Goal: Transaction & Acquisition: Purchase product/service

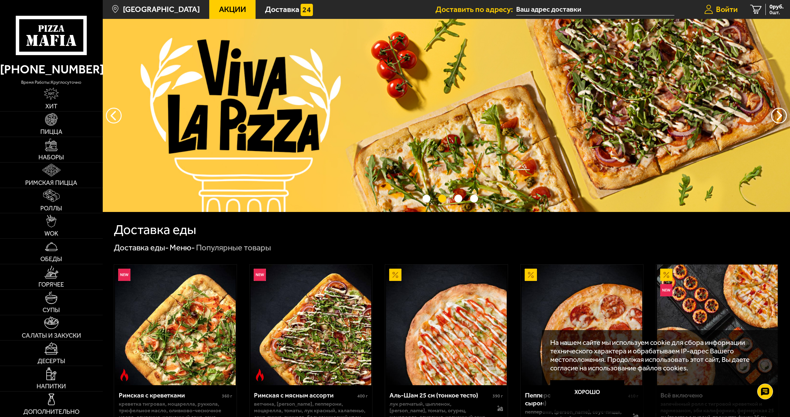
click at [727, 12] on span "Войти" at bounding box center [727, 9] width 22 height 8
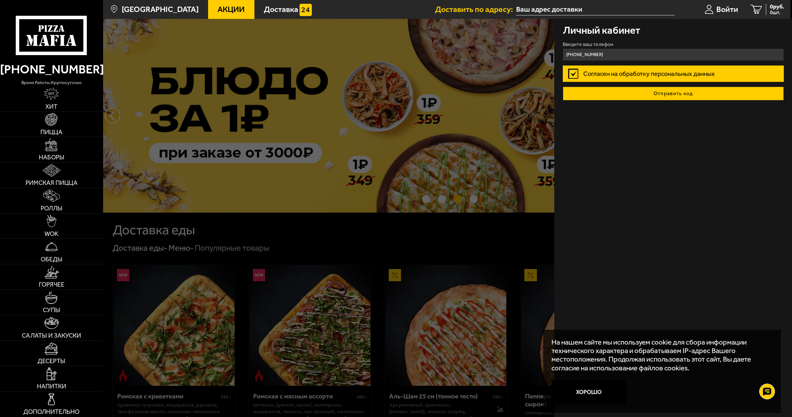
type input "+7 (921) 785-36-56"
click at [699, 97] on button "Отправить код" at bounding box center [673, 94] width 221 height 14
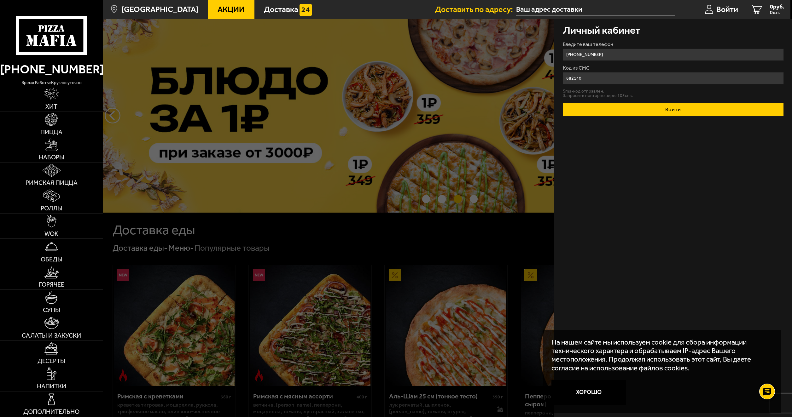
type input "682140"
click at [678, 108] on button "Войти" at bounding box center [673, 110] width 221 height 14
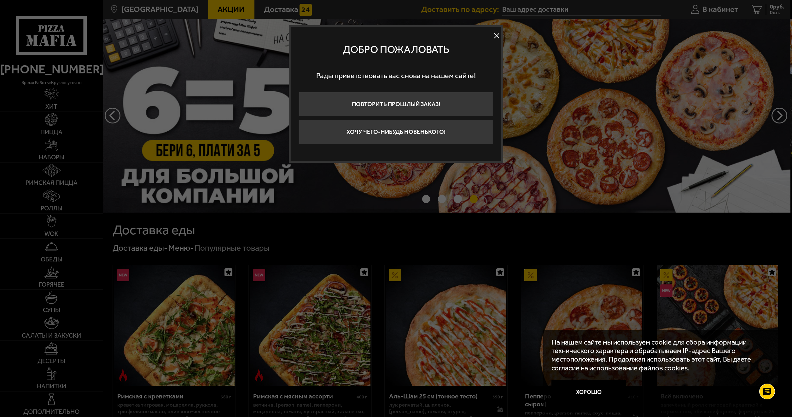
click at [493, 34] on button at bounding box center [496, 35] width 9 height 9
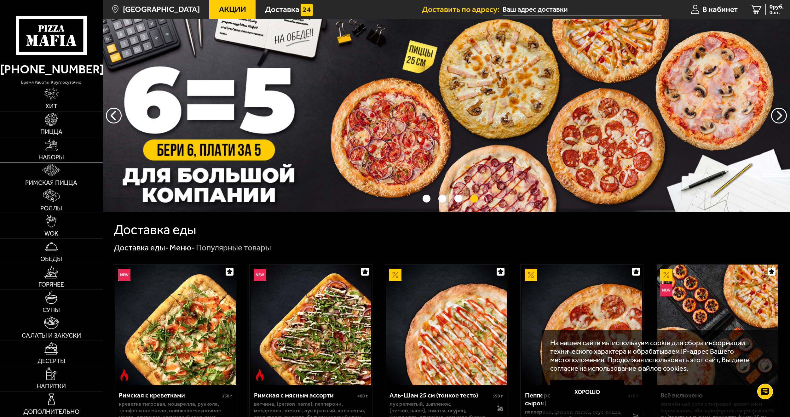
click at [37, 145] on link "Наборы" at bounding box center [51, 149] width 103 height 25
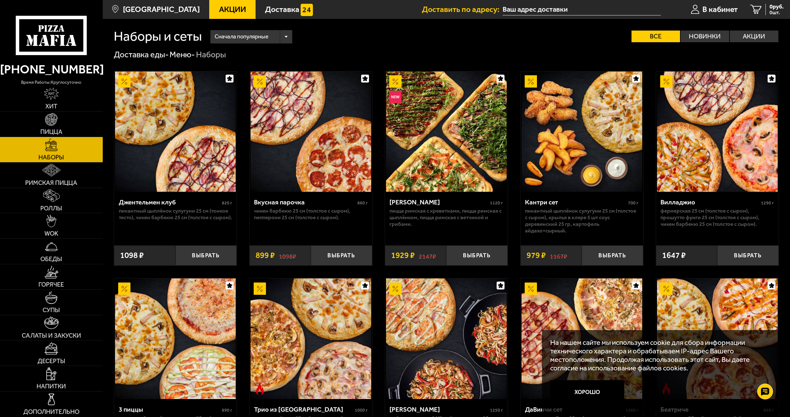
click at [285, 36] on div "Сначала популярные" at bounding box center [252, 36] width 82 height 13
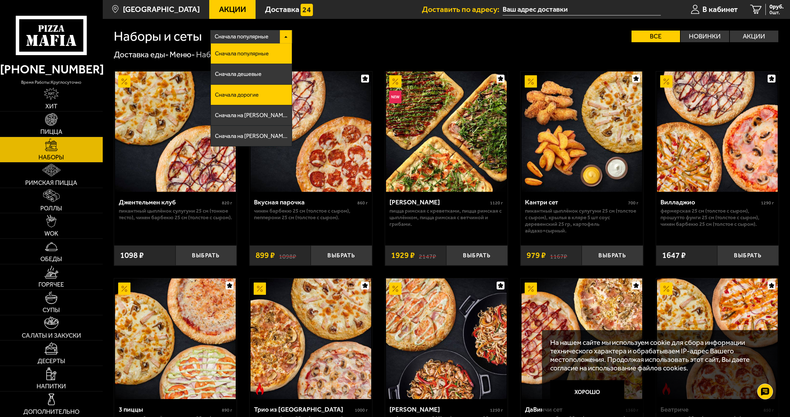
click at [265, 85] on li "Сначала дорогие" at bounding box center [251, 95] width 81 height 20
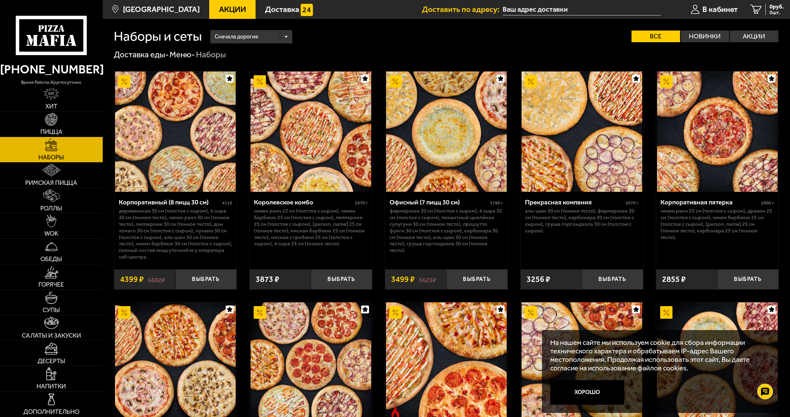
click at [162, 132] on img at bounding box center [175, 132] width 121 height 121
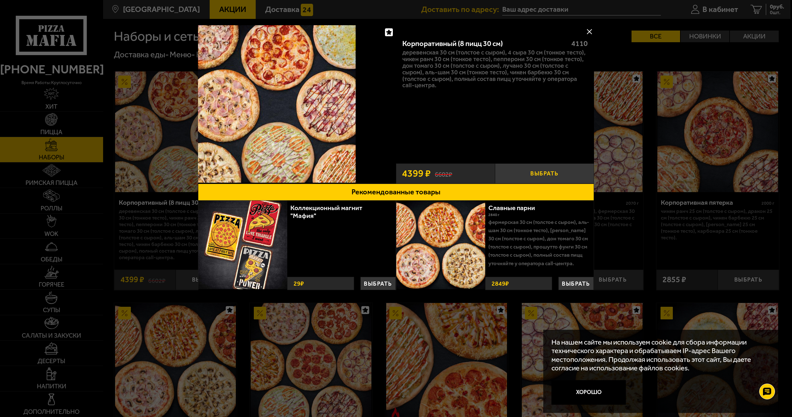
click at [548, 170] on button "Выбрать" at bounding box center [544, 174] width 99 height 20
click at [586, 31] on button at bounding box center [589, 31] width 9 height 9
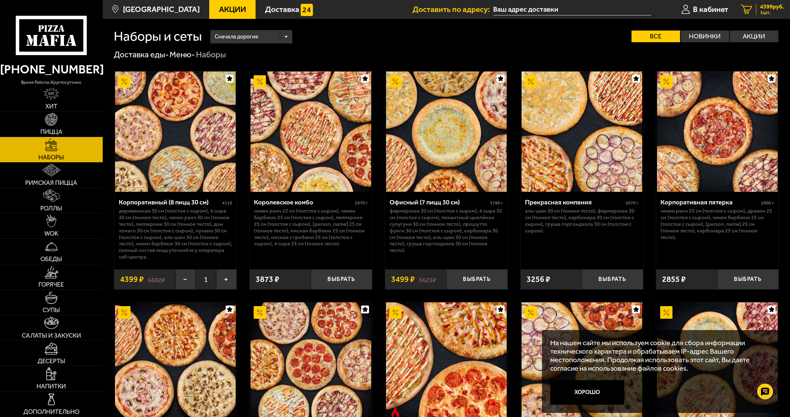
click at [763, 9] on span "4399 руб." at bounding box center [772, 7] width 24 height 6
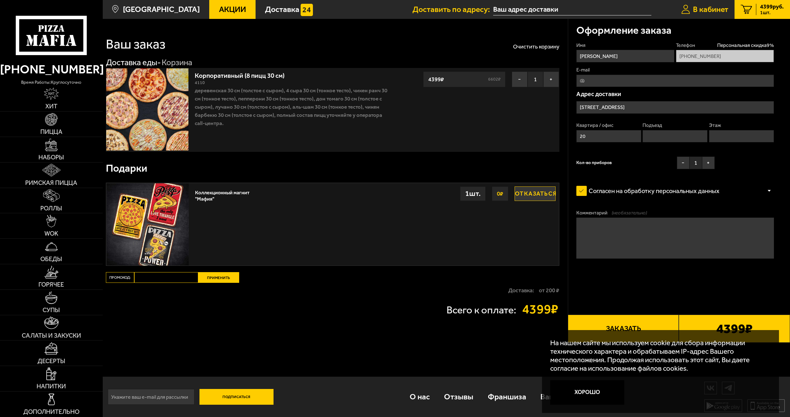
type input "[STREET_ADDRESS]"
click at [154, 396] on input "email" at bounding box center [151, 397] width 87 height 16
type input "elizpv@mail.ru"
click at [658, 105] on input "[STREET_ADDRESS]" at bounding box center [676, 107] width 198 height 12
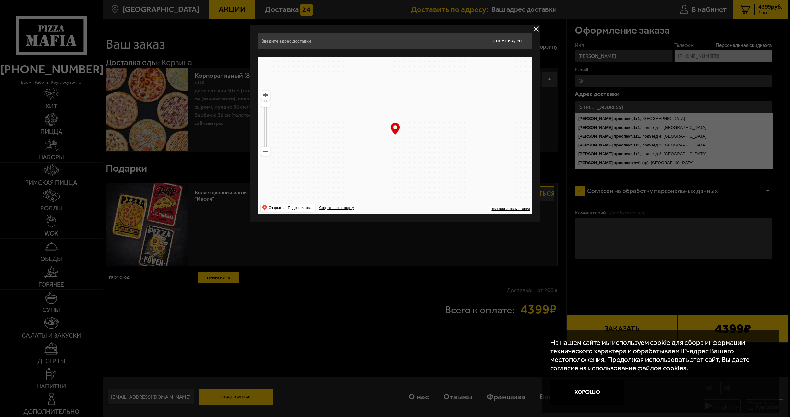
type input "[STREET_ADDRESS]"
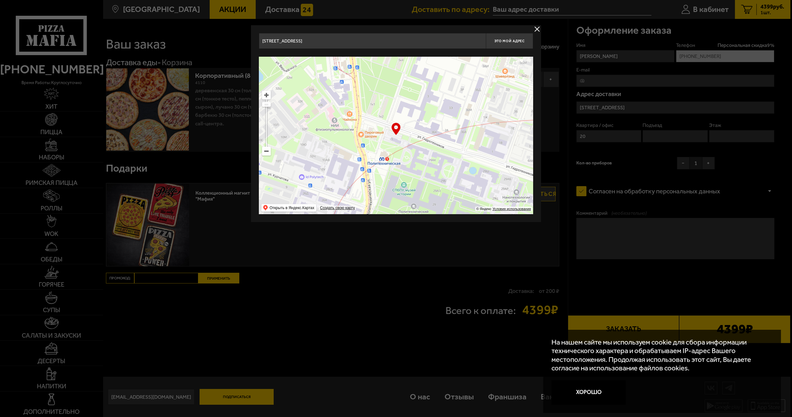
drag, startPoint x: 424, startPoint y: 170, endPoint x: 403, endPoint y: 134, distance: 42.2
click at [403, 134] on ymaps at bounding box center [396, 136] width 274 height 158
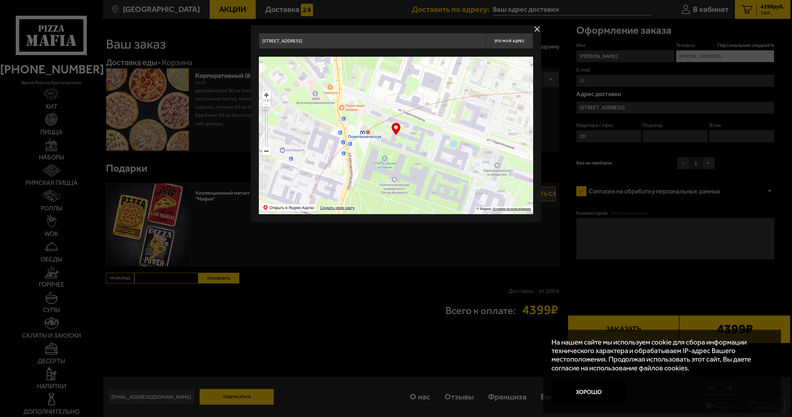
drag, startPoint x: 417, startPoint y: 175, endPoint x: 398, endPoint y: 148, distance: 33.0
click at [398, 148] on ymaps at bounding box center [396, 136] width 274 height 158
type input "Политехническая улица, 29Б"
click at [267, 155] on ymaps at bounding box center [266, 151] width 8 height 8
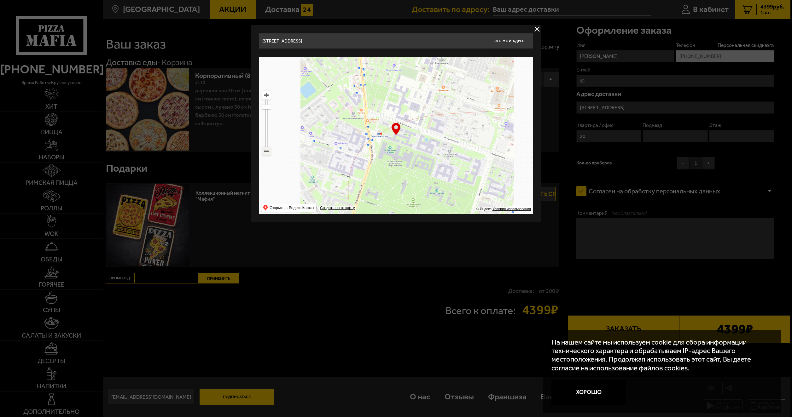
click at [267, 155] on ymaps at bounding box center [266, 151] width 8 height 8
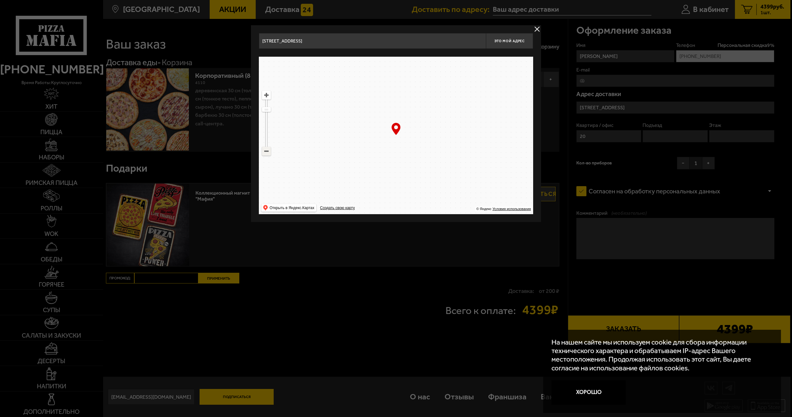
click at [267, 155] on ymaps at bounding box center [266, 151] width 8 height 8
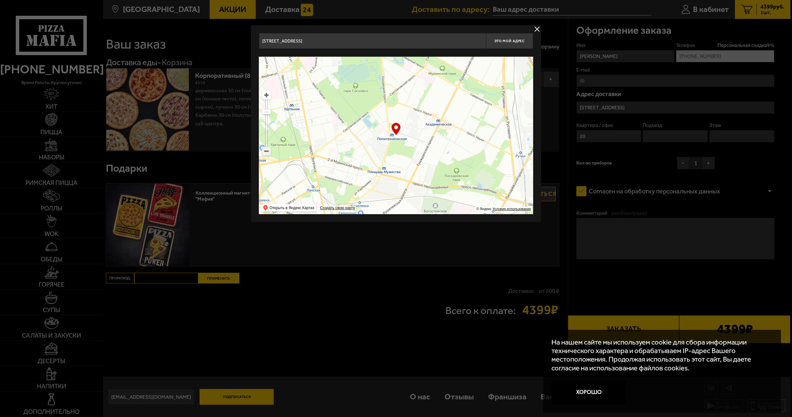
click at [267, 155] on ymaps at bounding box center [266, 151] width 8 height 8
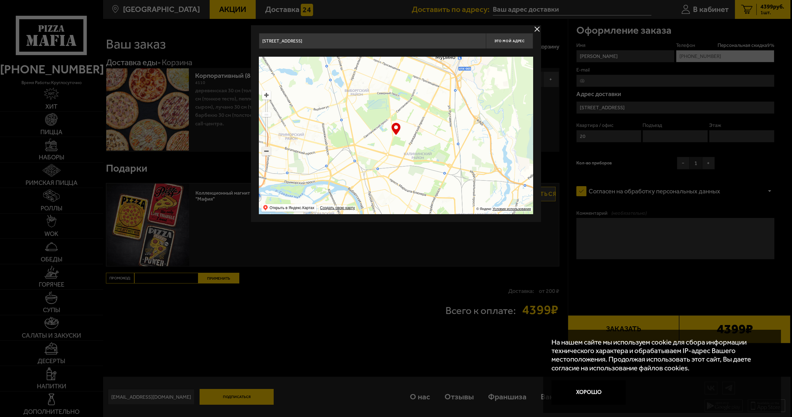
click at [267, 155] on ymaps at bounding box center [266, 151] width 8 height 8
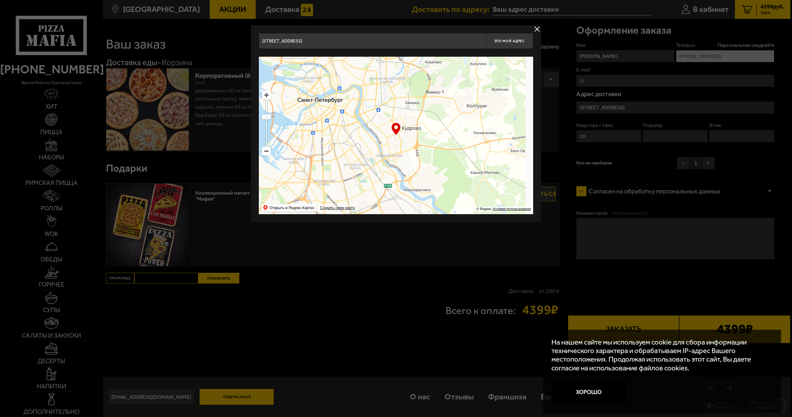
drag, startPoint x: 409, startPoint y: 197, endPoint x: 360, endPoint y: 101, distance: 107.9
click at [360, 101] on ymaps at bounding box center [396, 136] width 274 height 158
type input "улица Дыбенко, 25к4"
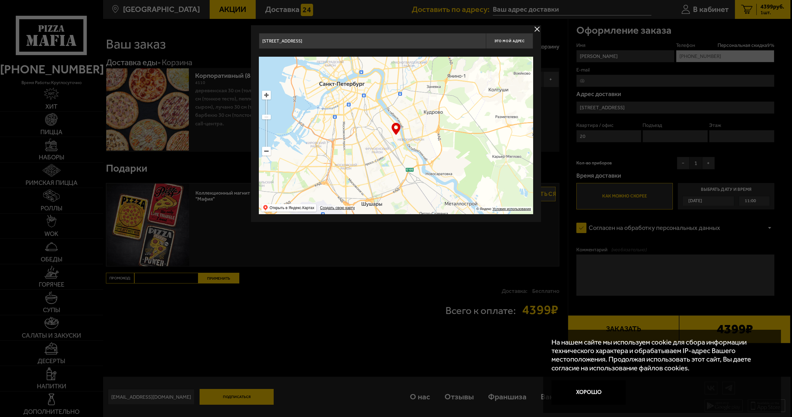
drag, startPoint x: 413, startPoint y: 187, endPoint x: 434, endPoint y: 171, distance: 27.1
click at [434, 171] on ymaps at bounding box center [396, 136] width 274 height 158
click at [268, 97] on ymaps at bounding box center [266, 95] width 8 height 8
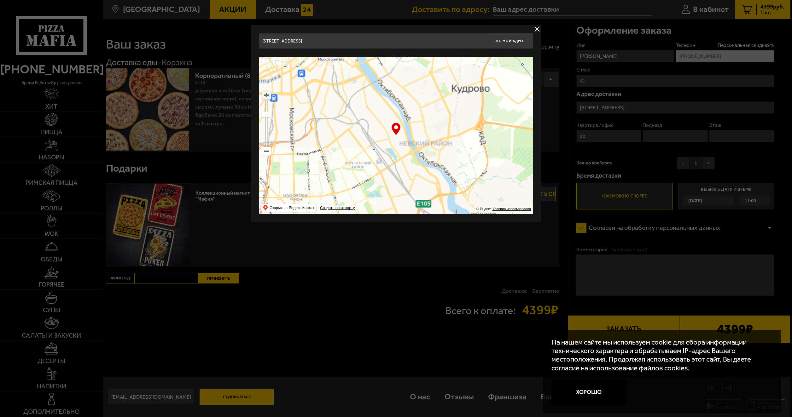
click at [268, 97] on ymaps at bounding box center [266, 95] width 8 height 8
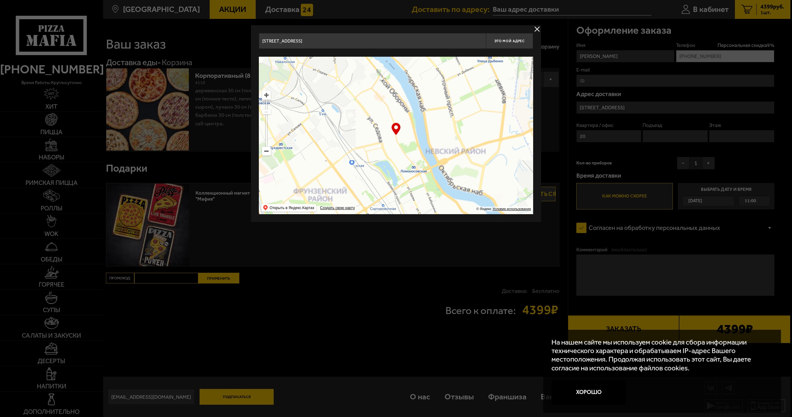
click at [268, 97] on ymaps at bounding box center [266, 95] width 8 height 8
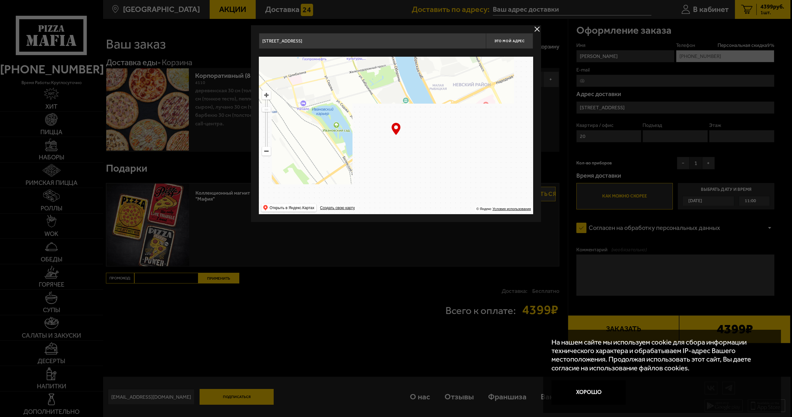
drag, startPoint x: 440, startPoint y: 171, endPoint x: 392, endPoint y: 85, distance: 98.6
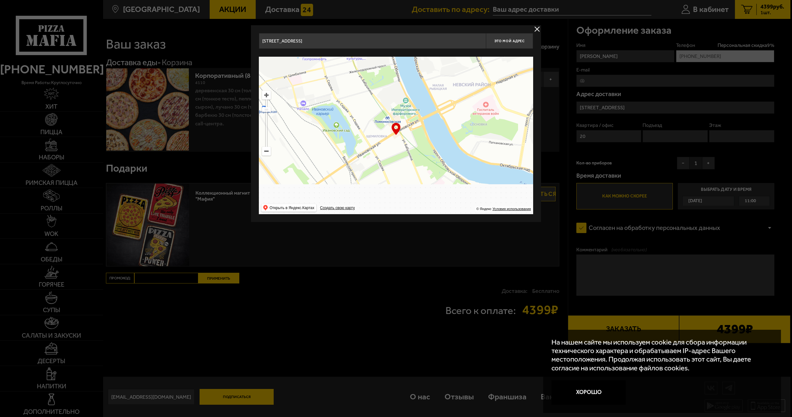
click at [392, 85] on ymaps at bounding box center [396, 136] width 274 height 158
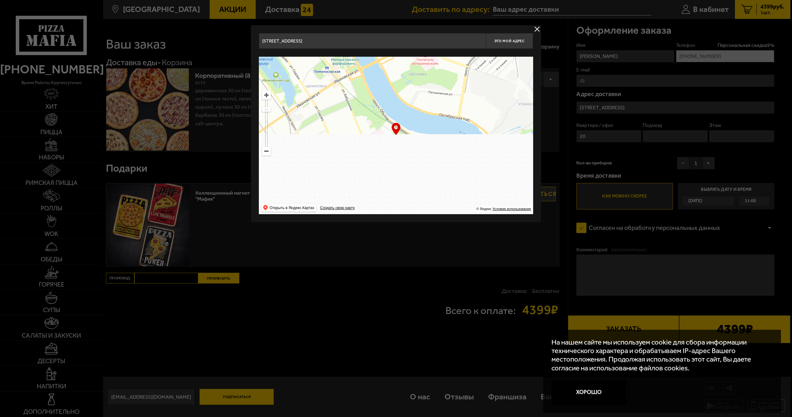
drag, startPoint x: 439, startPoint y: 173, endPoint x: 407, endPoint y: 153, distance: 37.9
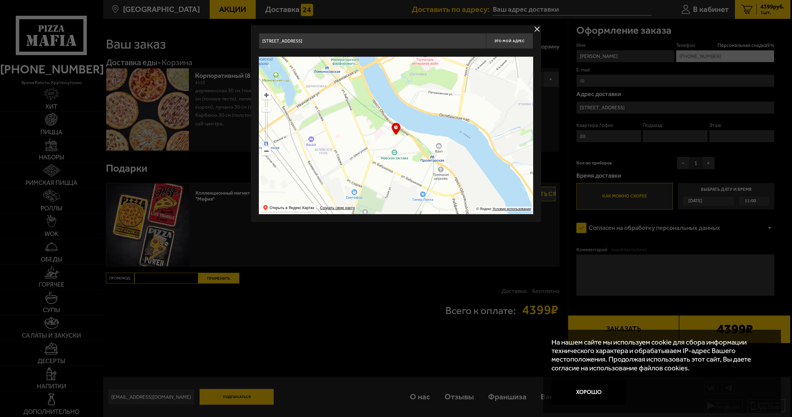
click at [407, 153] on ymaps at bounding box center [396, 136] width 274 height 158
type input "проспект Обуховской Обороны, 199"
click at [266, 98] on ymaps at bounding box center [266, 95] width 8 height 8
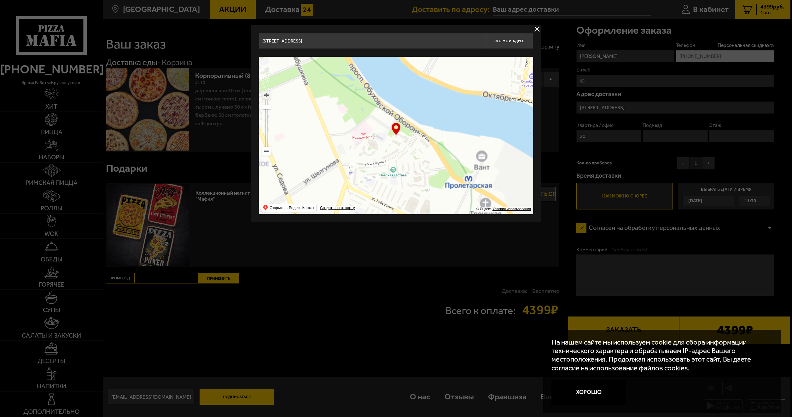
click at [266, 98] on ymaps at bounding box center [266, 95] width 8 height 8
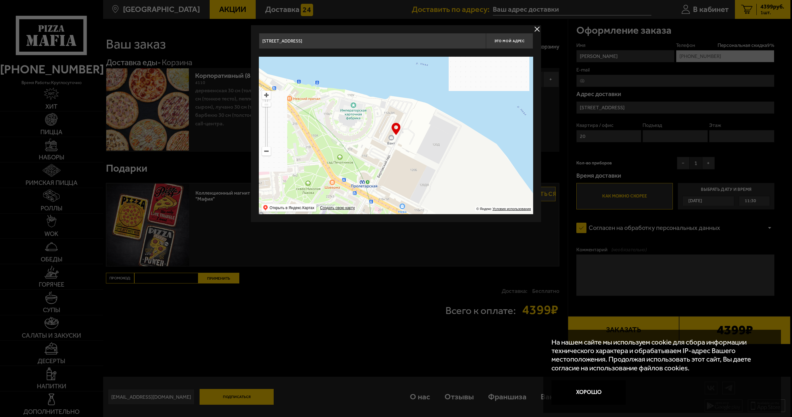
type input "проспект Обуховской Обороны, 112к2ТА"
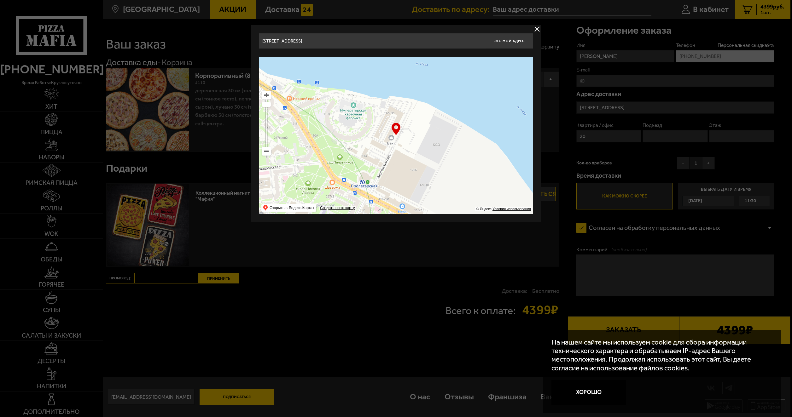
type input "проспект Обуховской Обороны, 112к2ТА"
drag, startPoint x: 475, startPoint y: 177, endPoint x: 301, endPoint y: 141, distance: 178.1
click at [301, 141] on ymaps at bounding box center [396, 136] width 274 height 158
type input "проспект Обуховской Обороны, 112к2И"
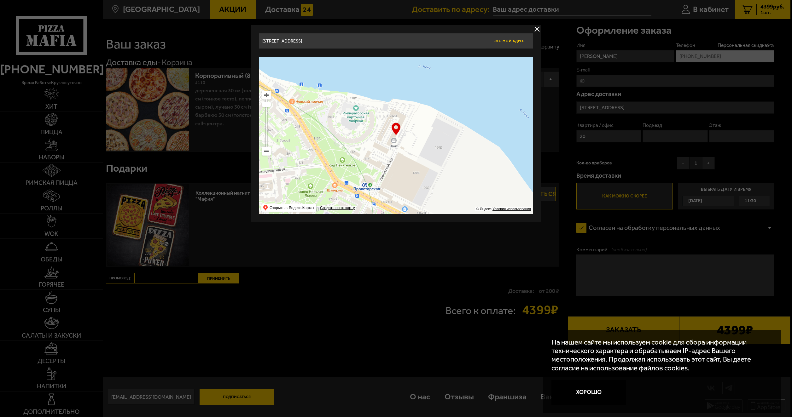
click at [501, 42] on span "Это мой адрес" at bounding box center [509, 41] width 30 height 4
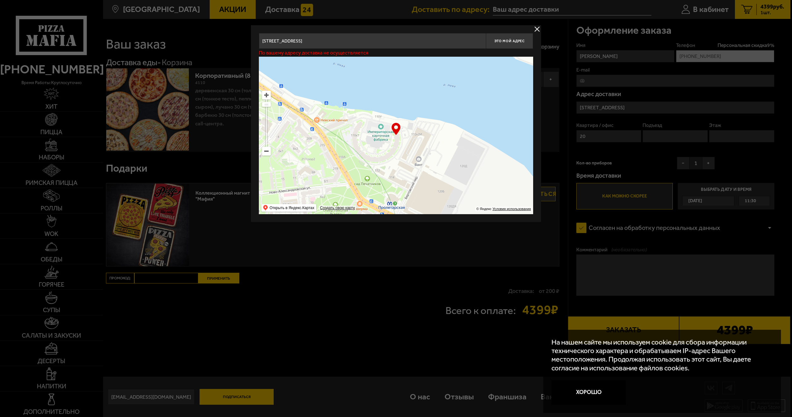
type input "проспект Обуховской Обороны, 110к1"
drag, startPoint x: 381, startPoint y: 158, endPoint x: 406, endPoint y: 176, distance: 31.1
click at [406, 176] on ymaps at bounding box center [396, 136] width 274 height 158
click at [503, 43] on span "Это мой адрес" at bounding box center [509, 41] width 30 height 4
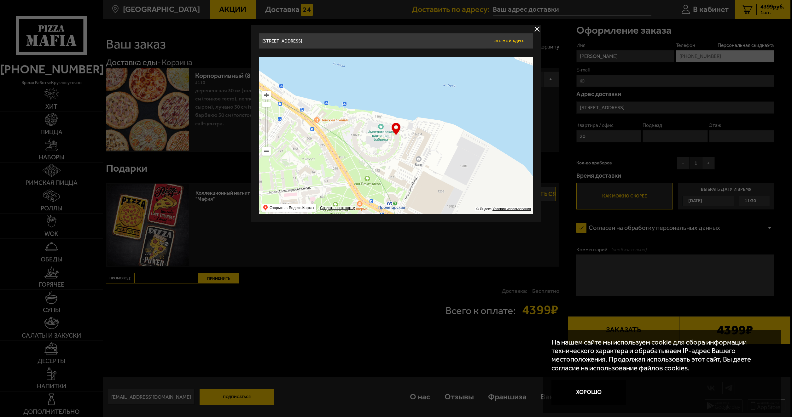
type input "проспект Обуховской Обороны, 110к1"
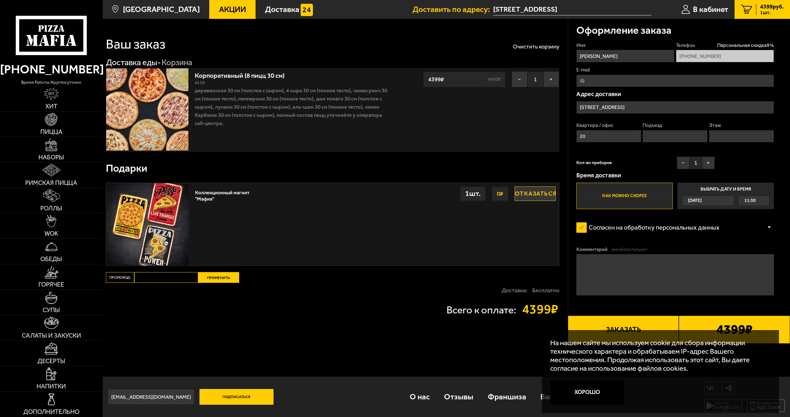
drag, startPoint x: 585, startPoint y: 136, endPoint x: 572, endPoint y: 136, distance: 12.6
click at [572, 136] on div "Оформление заказа Имя Павел Елизаров Телефон Персональная скидка 9 % +7 (921) 7…" at bounding box center [679, 181] width 222 height 325
type input "1"
click at [726, 137] on input "Этаж" at bounding box center [741, 136] width 65 height 12
type input "1"
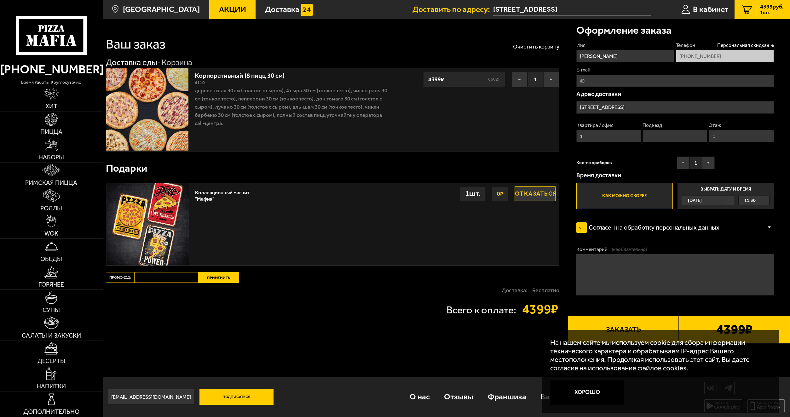
click at [609, 264] on textarea "Комментарий (необязательно)" at bounding box center [676, 274] width 198 height 41
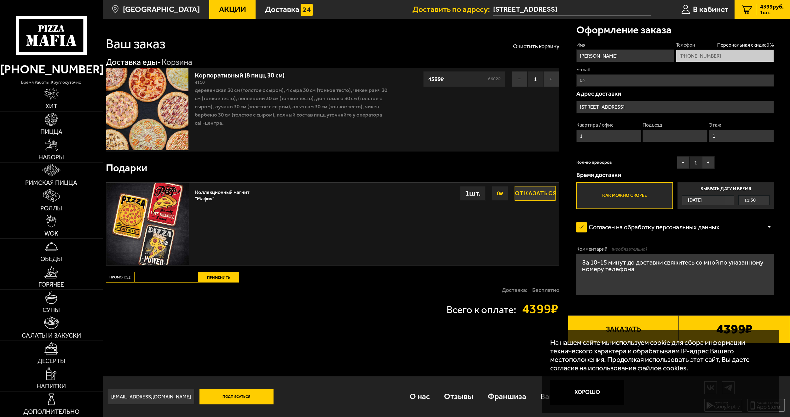
type textarea "За 10-15 минут до доставки свяжитесь со мной по указанному номеру телефона"
click at [608, 194] on label "Как можно скорее" at bounding box center [625, 196] width 96 height 26
click at [0, 0] on input "Как можно скорее" at bounding box center [0, 0] width 0 height 0
click at [654, 323] on button "Заказать" at bounding box center [623, 330] width 111 height 28
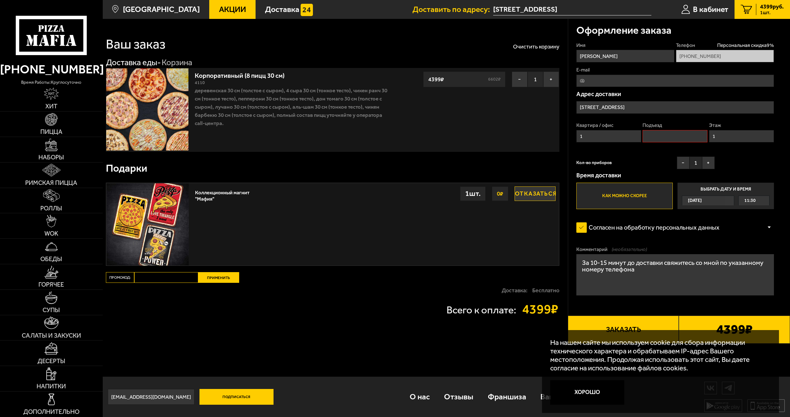
click at [676, 139] on input "Подъезд" at bounding box center [675, 136] width 65 height 12
type input "1"
click at [653, 325] on button "Заказать" at bounding box center [623, 330] width 111 height 28
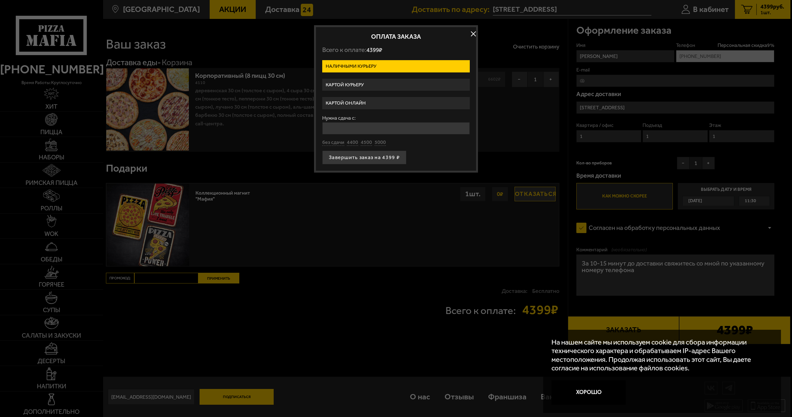
click at [360, 105] on label "Картой онлайн" at bounding box center [396, 103] width 148 height 12
click at [0, 0] on input "Картой онлайн" at bounding box center [0, 0] width 0 height 0
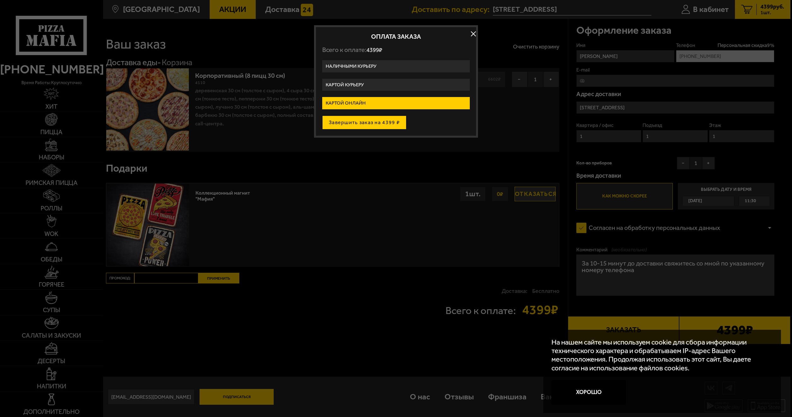
click at [370, 122] on button "Завершить заказ на 4399 ₽" at bounding box center [364, 123] width 84 height 14
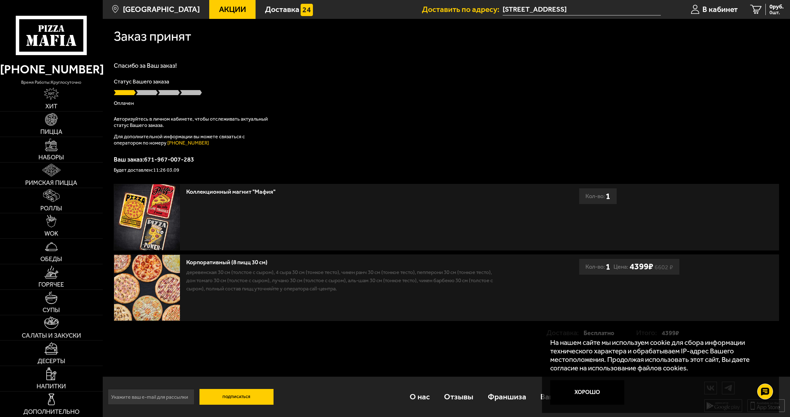
click at [543, 9] on input "[STREET_ADDRESS]" at bounding box center [582, 10] width 158 height 12
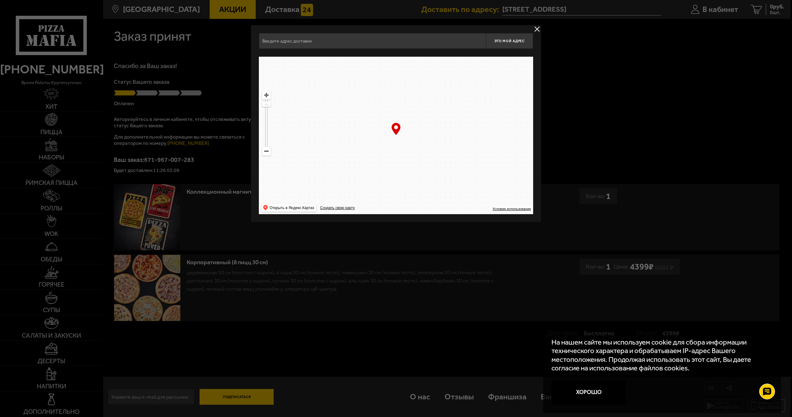
type input "проспект Обуховской Обороны, 110к1"
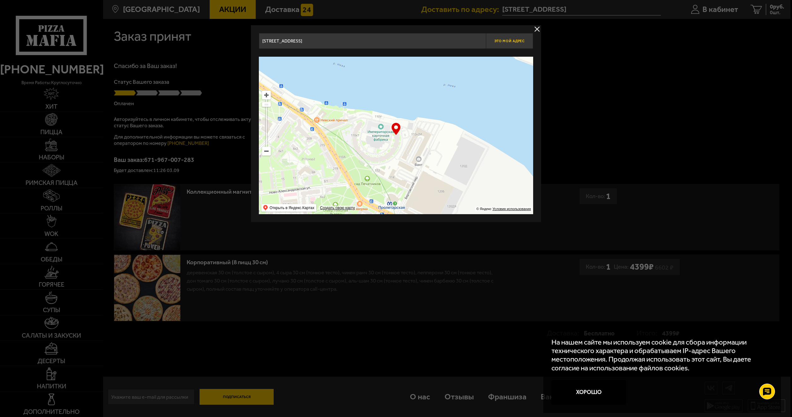
click at [516, 40] on span "Это мой адрес" at bounding box center [509, 41] width 30 height 4
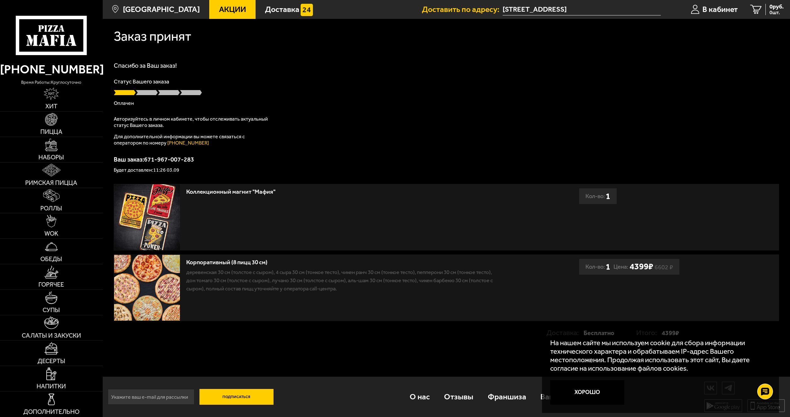
click at [590, 5] on input "[STREET_ADDRESS]" at bounding box center [582, 10] width 158 height 12
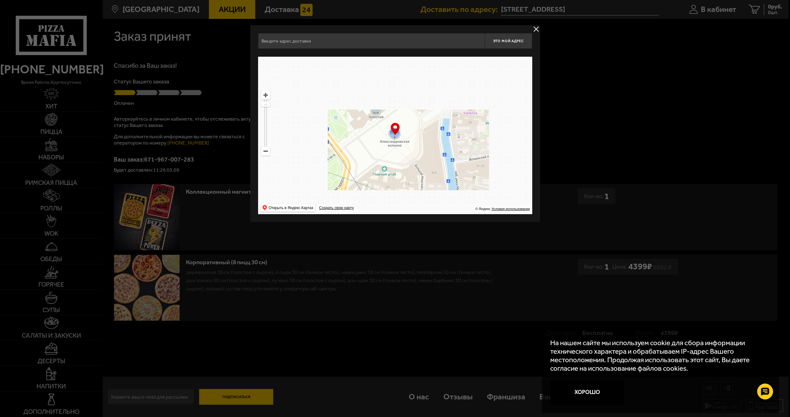
type input "проспект Обуховской Обороны, 110к1"
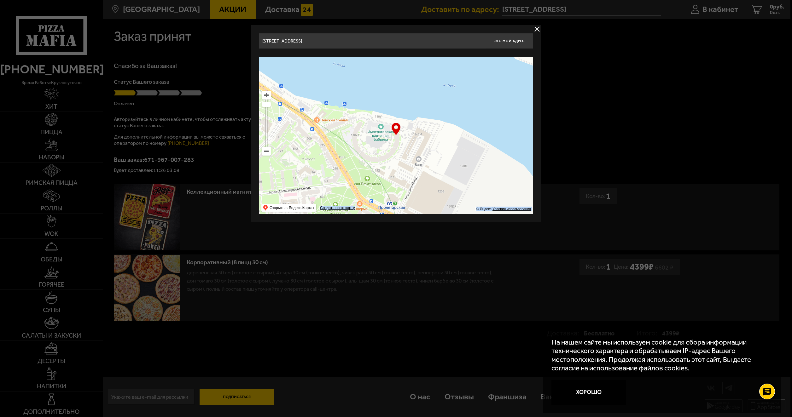
drag, startPoint x: 395, startPoint y: 131, endPoint x: 395, endPoint y: 141, distance: 9.8
click at [395, 141] on div "… © Яндекс Условия использования Открыть в Яндекс.Картах Создать свою карту" at bounding box center [396, 136] width 274 height 158
click at [563, 95] on div at bounding box center [396, 208] width 792 height 417
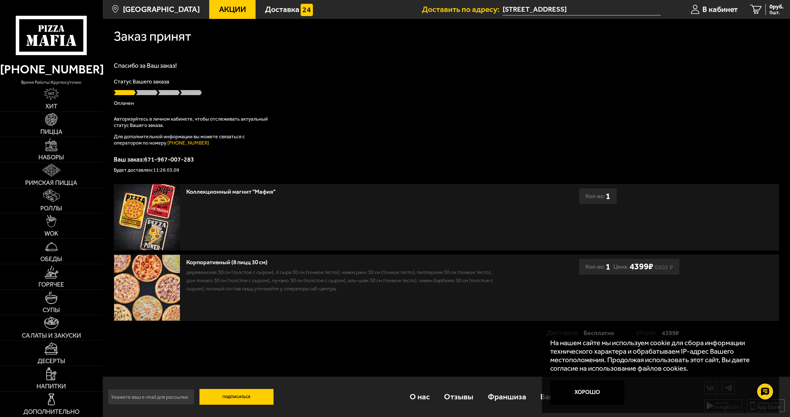
click at [592, 11] on input "[STREET_ADDRESS]" at bounding box center [582, 10] width 158 height 12
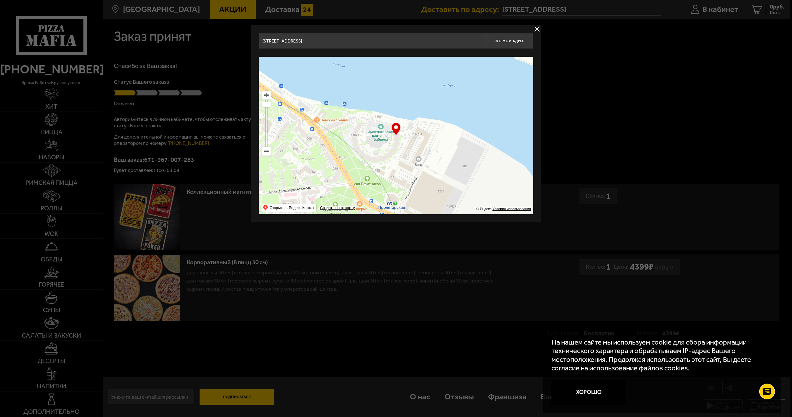
click at [461, 41] on input "проспект Обуховской Обороны, 110к1" at bounding box center [372, 41] width 227 height 16
click at [518, 39] on span "Это мой адрес" at bounding box center [509, 41] width 30 height 4
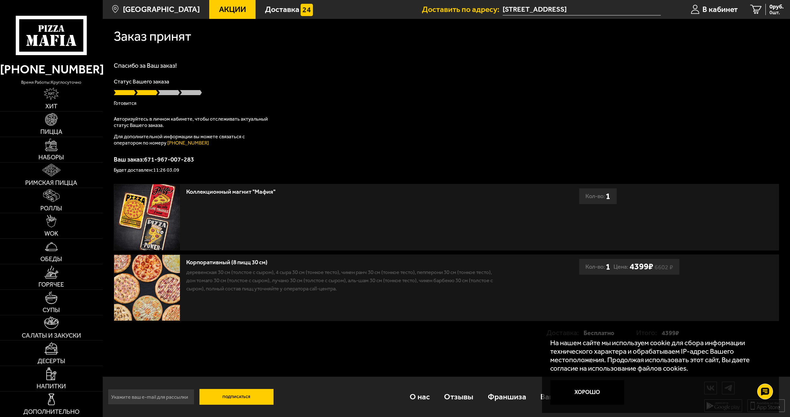
scroll to position [0, 0]
click at [584, 10] on input "[STREET_ADDRESS]" at bounding box center [582, 10] width 158 height 12
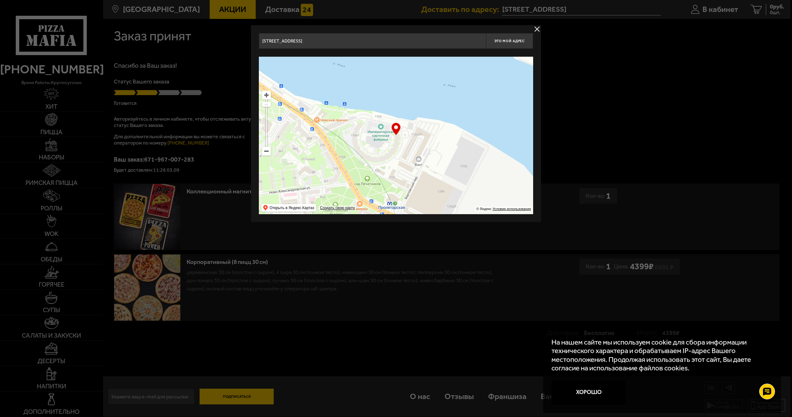
click at [397, 129] on div "… © Яндекс Условия использования Открыть в Яндекс.Картах Создать свою карту" at bounding box center [396, 136] width 274 height 158
click at [572, 115] on div at bounding box center [396, 208] width 792 height 417
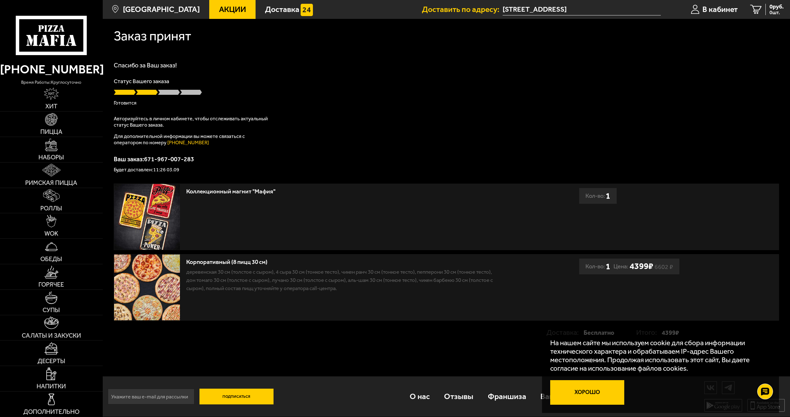
click at [587, 398] on button "Хорошо" at bounding box center [587, 393] width 74 height 25
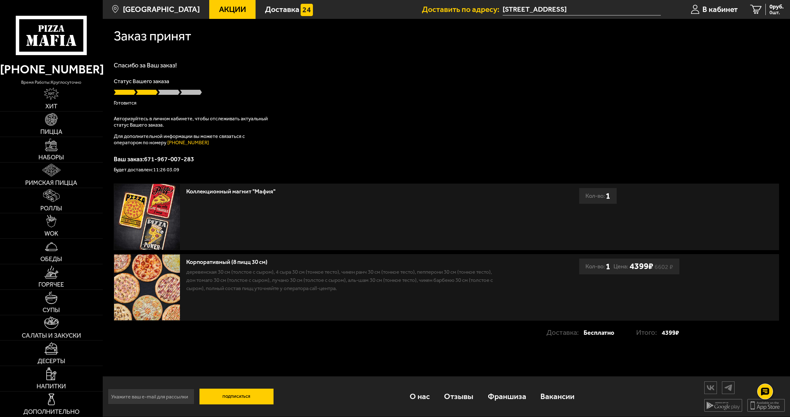
scroll to position [0, 0]
click at [590, 7] on input "[STREET_ADDRESS]" at bounding box center [582, 10] width 158 height 12
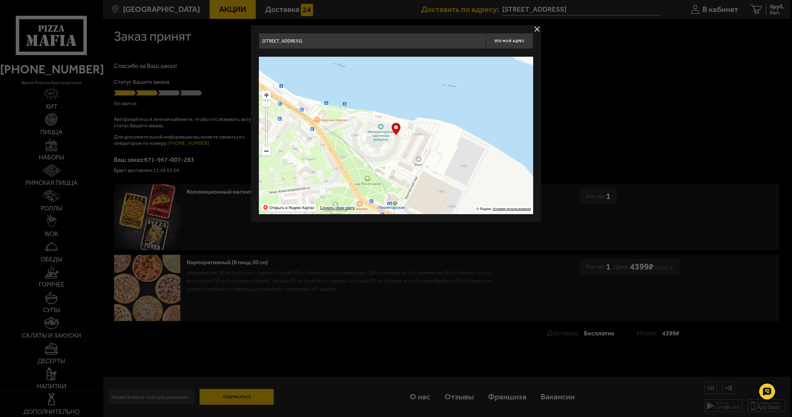
click at [537, 25] on button "delivery type" at bounding box center [537, 29] width 8 height 8
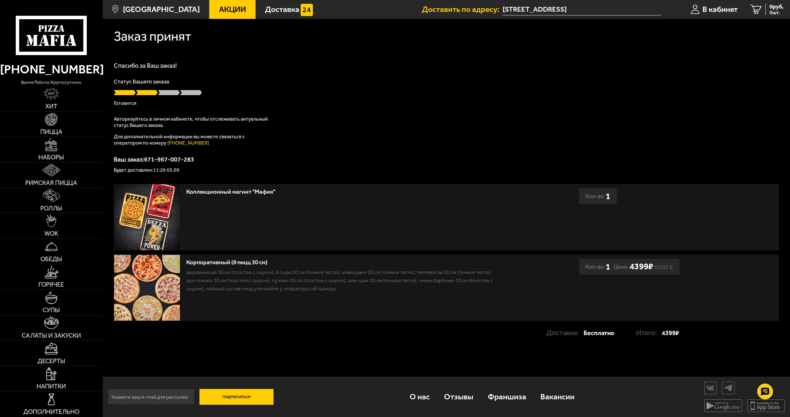
scroll to position [0, 0]
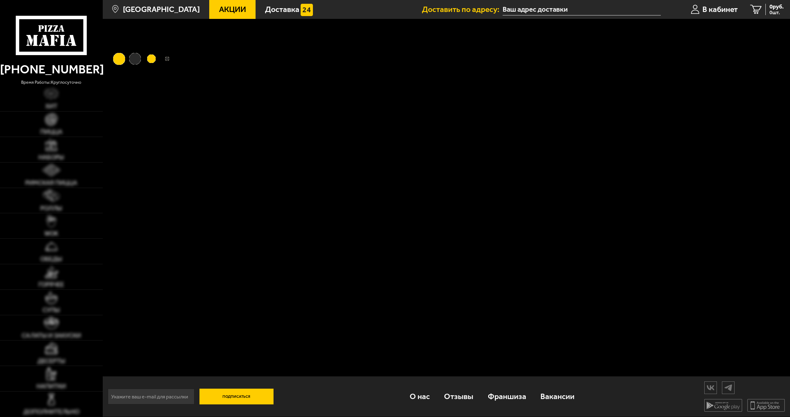
type input "[STREET_ADDRESS]"
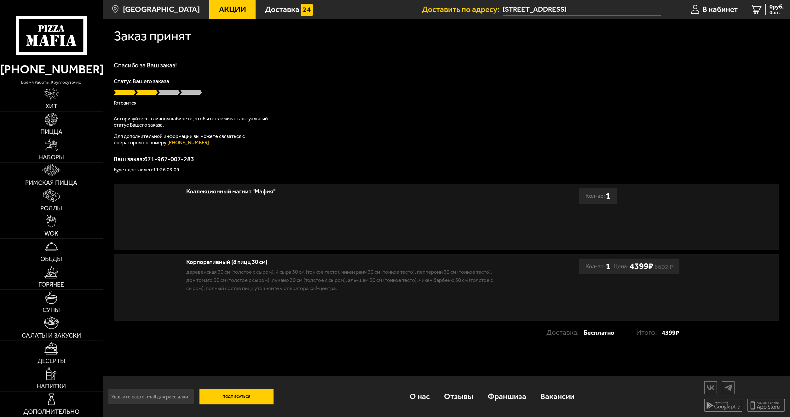
scroll to position [0, 0]
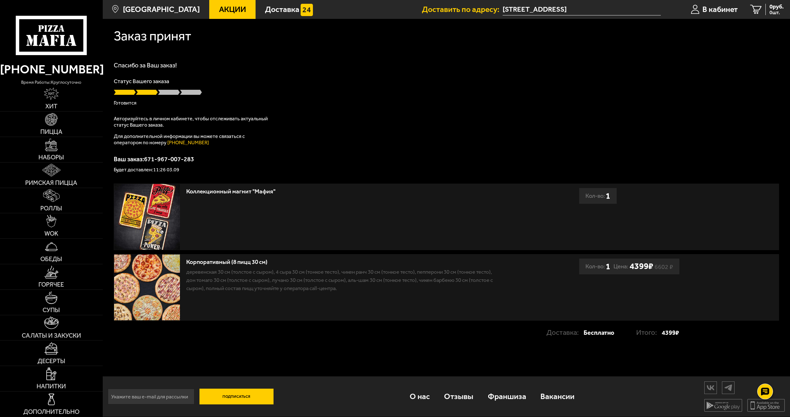
click at [601, 6] on input "[STREET_ADDRESS]" at bounding box center [582, 10] width 158 height 12
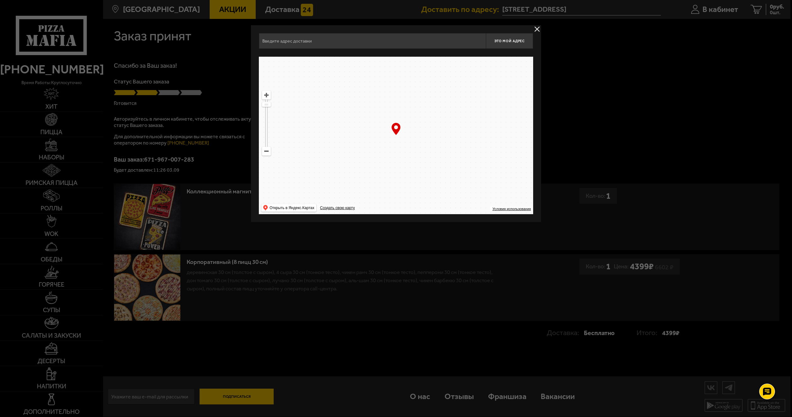
type input "проспект Обуховской Обороны, 110к1"
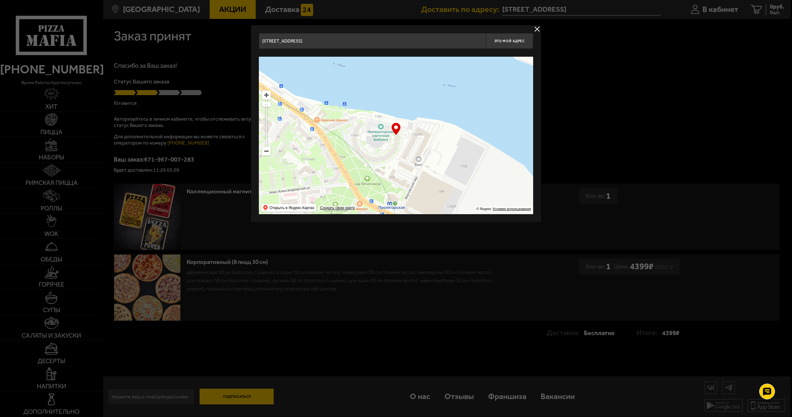
click at [538, 27] on button "delivery type" at bounding box center [537, 29] width 8 height 8
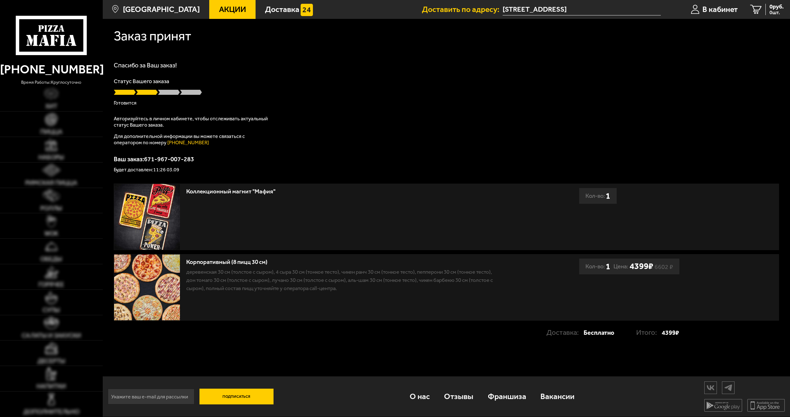
scroll to position [0, 0]
